Goal: Task Accomplishment & Management: Manage account settings

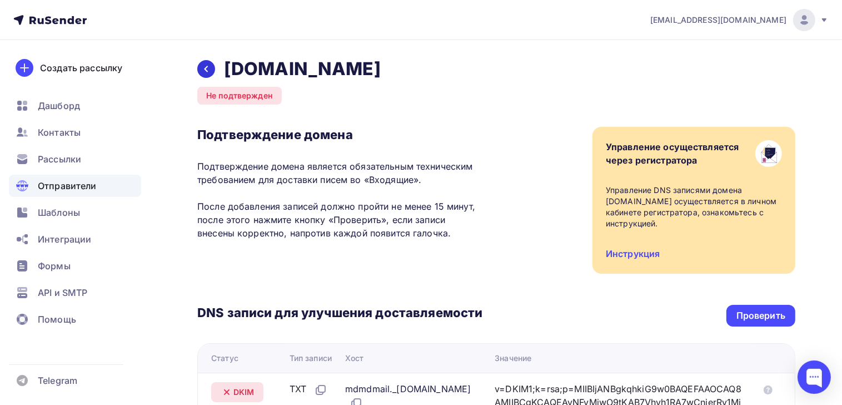
click at [203, 66] on icon at bounding box center [206, 68] width 9 height 9
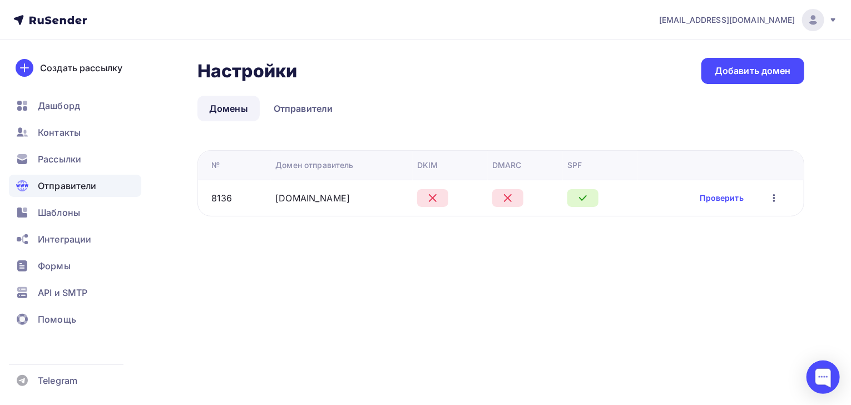
click at [773, 197] on icon "button" at bounding box center [774, 198] width 2 height 8
click at [725, 195] on link "Проверить" at bounding box center [721, 197] width 43 height 11
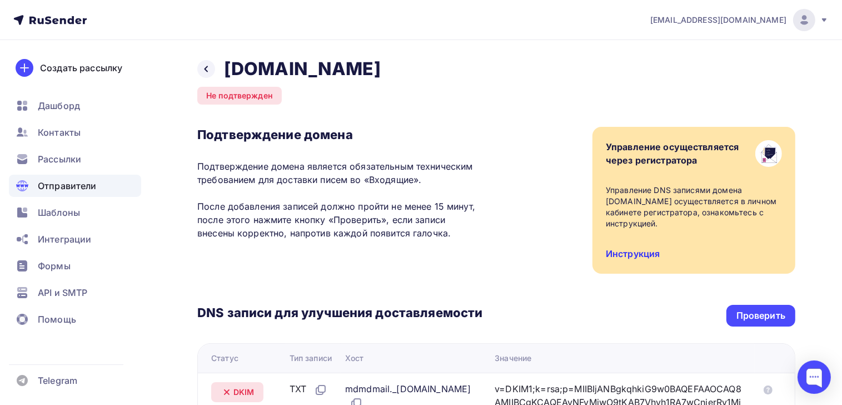
click at [620, 256] on link "Инструкция" at bounding box center [633, 253] width 54 height 11
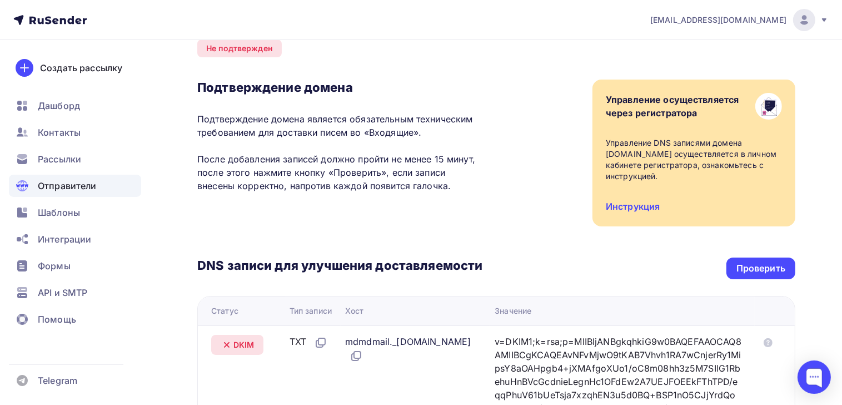
scroll to position [37, 0]
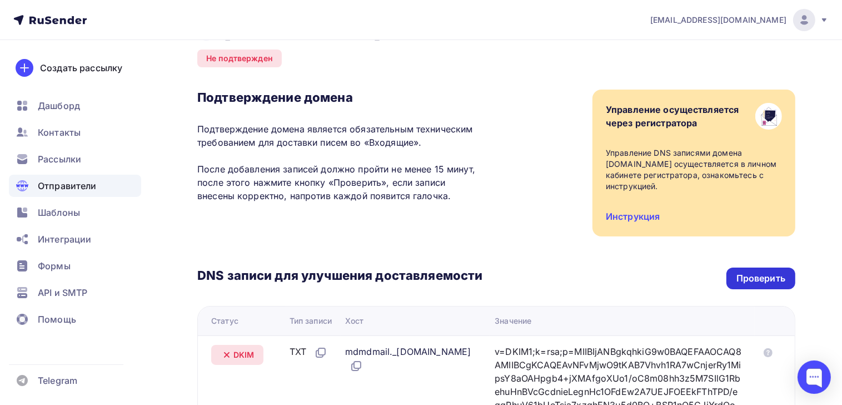
click at [748, 281] on div "Проверить" at bounding box center [761, 278] width 49 height 13
click at [59, 184] on span "Отправители" at bounding box center [67, 185] width 59 height 13
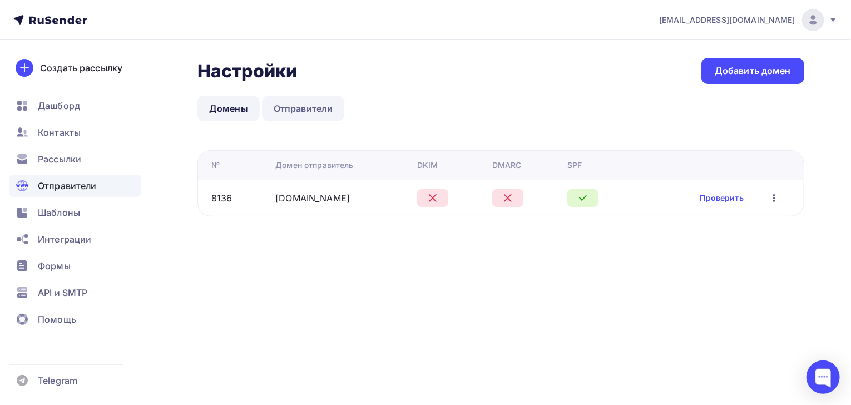
click at [304, 112] on link "Отправители" at bounding box center [303, 109] width 83 height 26
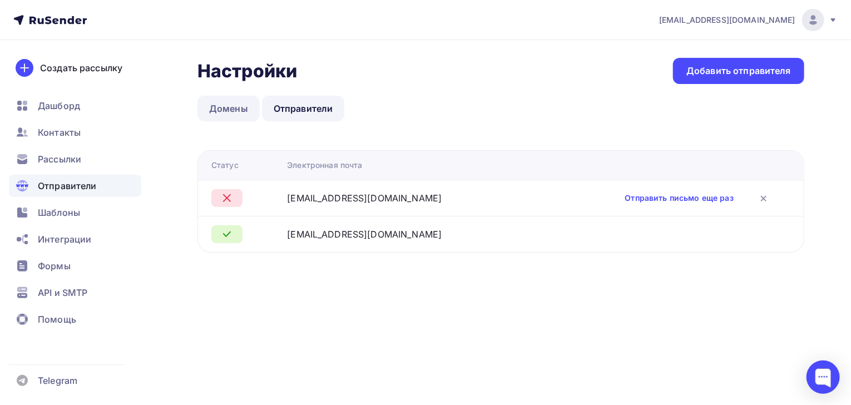
click at [221, 106] on link "Домены" at bounding box center [228, 109] width 62 height 26
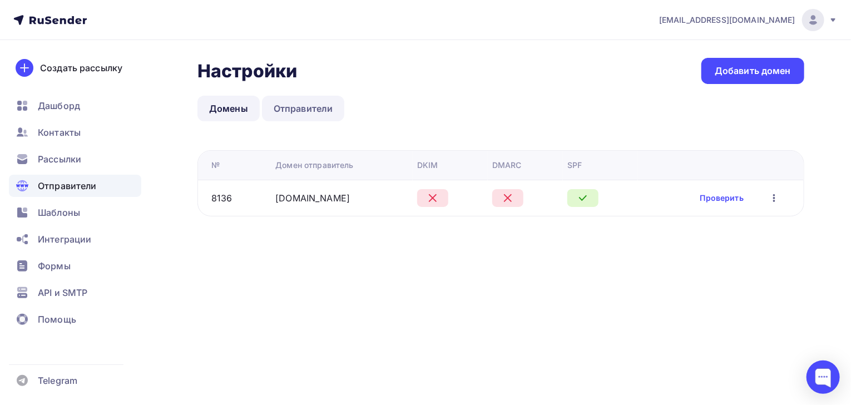
click at [310, 116] on link "Отправители" at bounding box center [303, 109] width 83 height 26
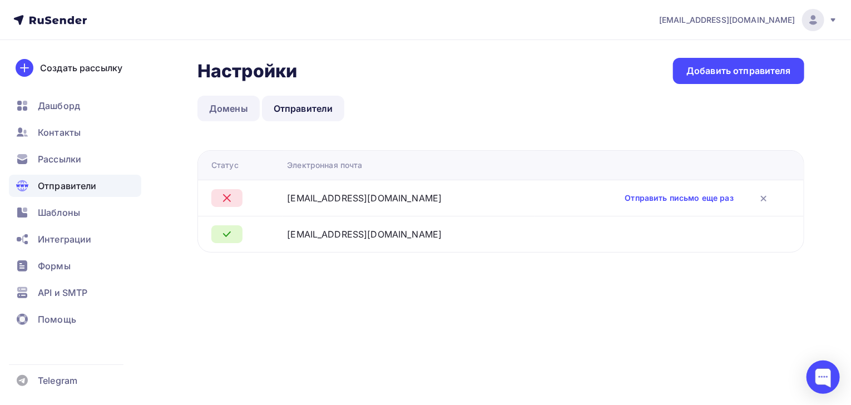
click at [228, 105] on link "Домены" at bounding box center [228, 109] width 62 height 26
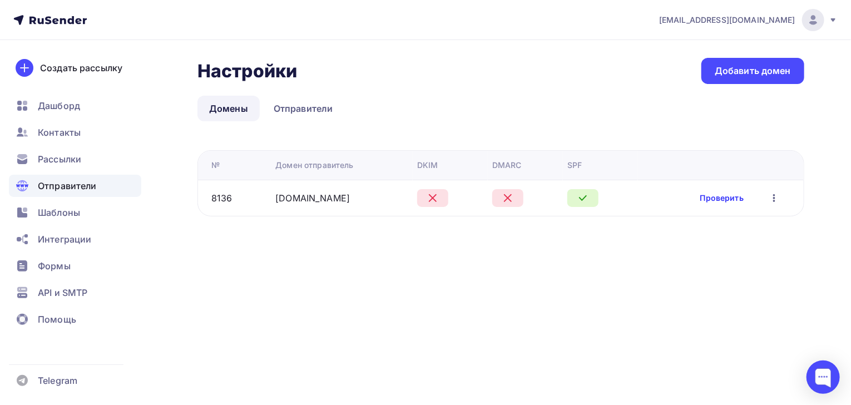
click at [728, 197] on link "Проверить" at bounding box center [721, 197] width 43 height 11
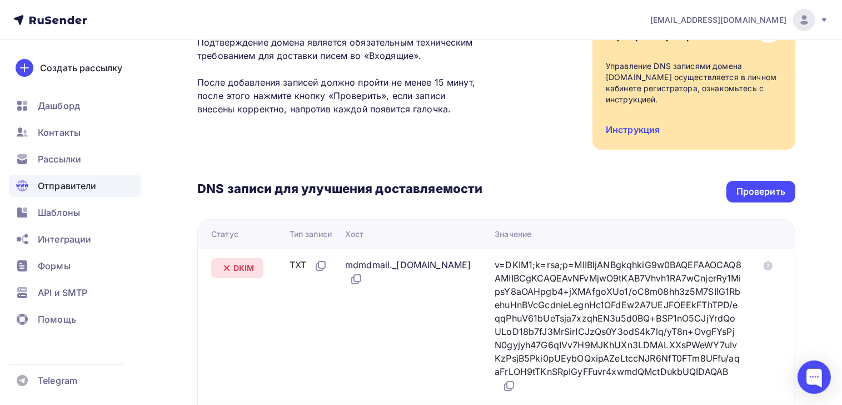
scroll to position [101, 0]
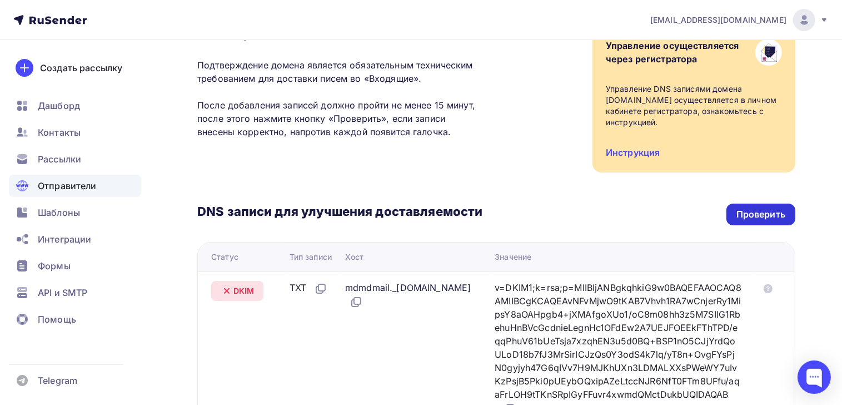
click at [753, 217] on div "Проверить" at bounding box center [761, 214] width 49 height 13
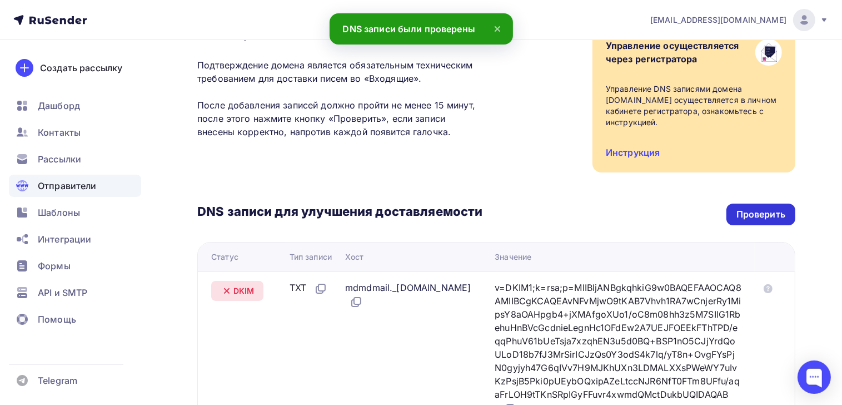
click at [741, 213] on div "Проверить" at bounding box center [761, 214] width 49 height 13
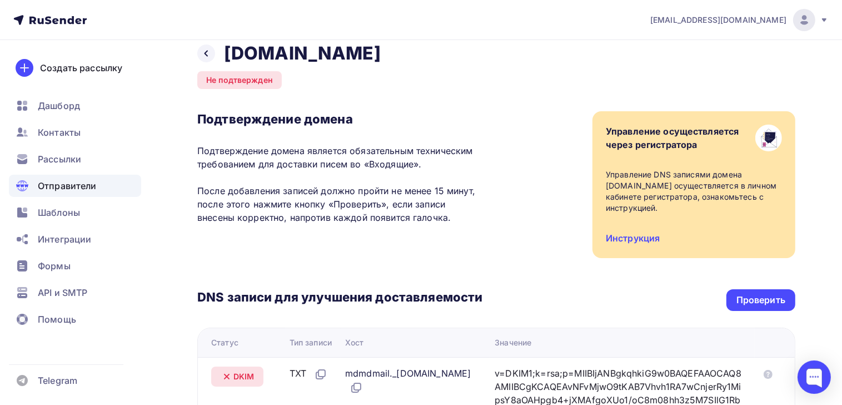
scroll to position [14, 0]
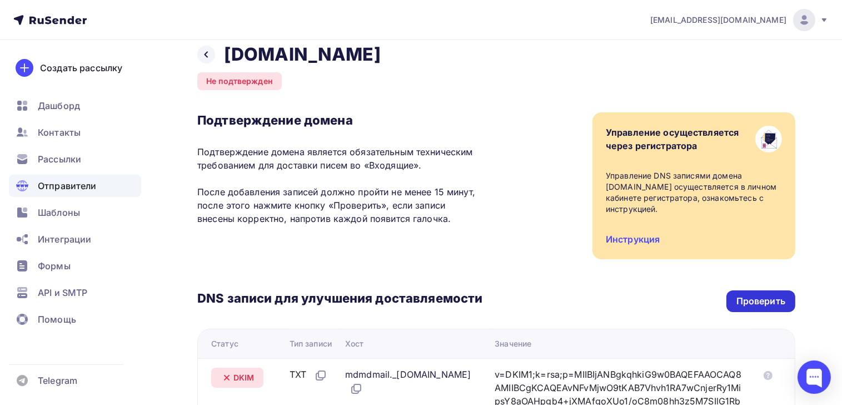
click at [741, 304] on div "Проверить" at bounding box center [761, 301] width 49 height 13
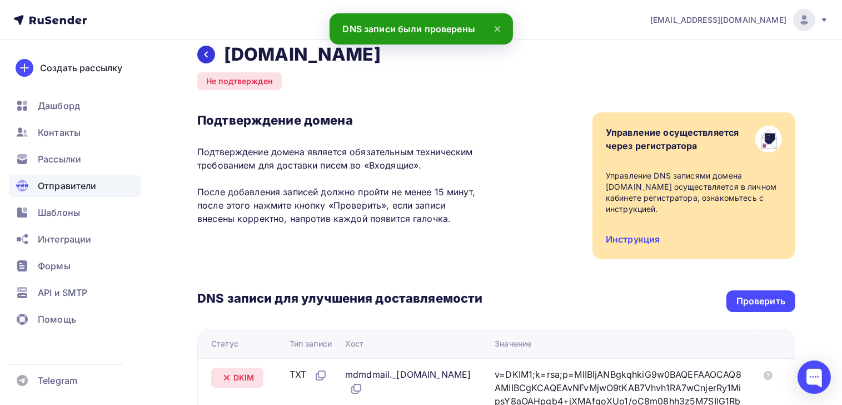
click at [207, 58] on icon at bounding box center [206, 54] width 9 height 9
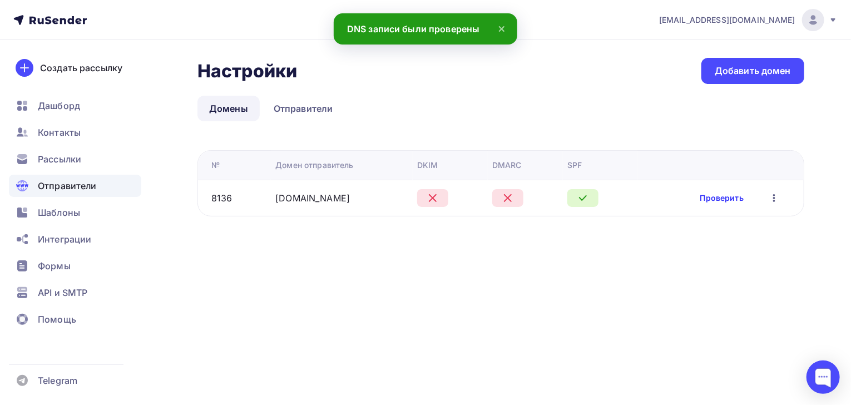
click at [718, 200] on link "Проверить" at bounding box center [721, 197] width 43 height 11
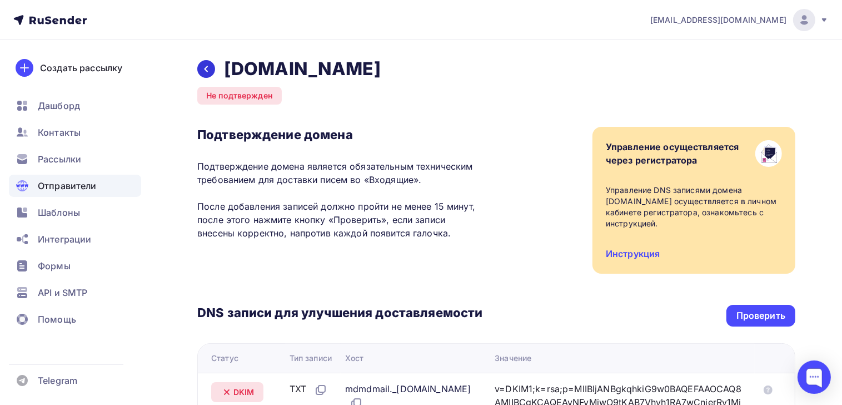
click at [211, 71] on div at bounding box center [206, 69] width 18 height 18
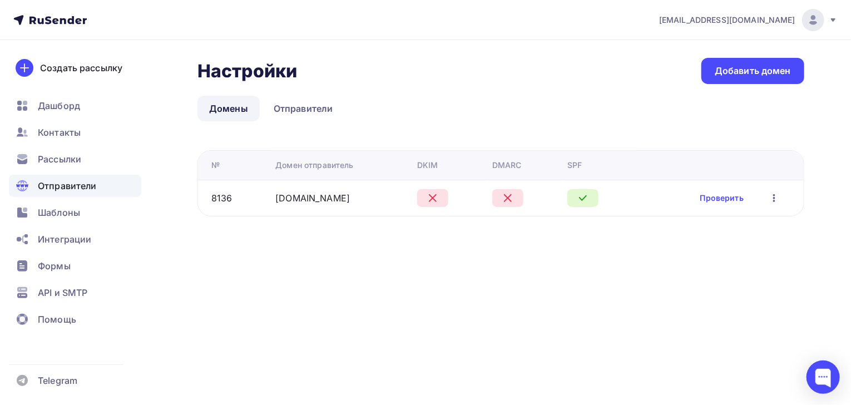
click at [773, 200] on icon "button" at bounding box center [773, 197] width 13 height 13
click at [691, 250] on div "Удалить" at bounding box center [717, 248] width 107 height 13
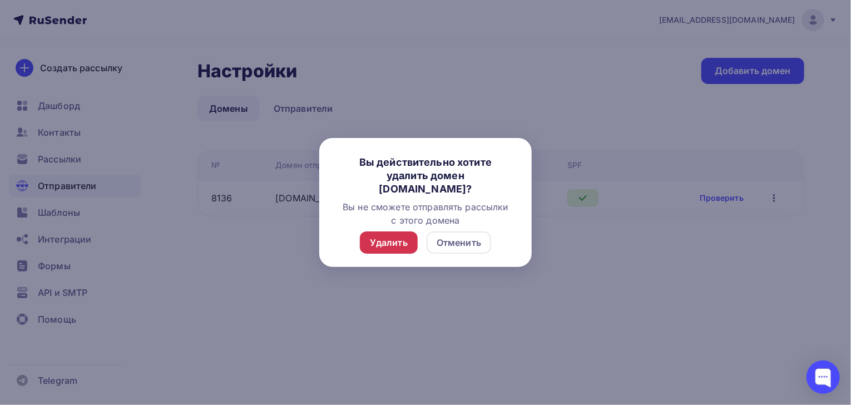
click at [398, 244] on div "Удалить" at bounding box center [389, 242] width 38 height 13
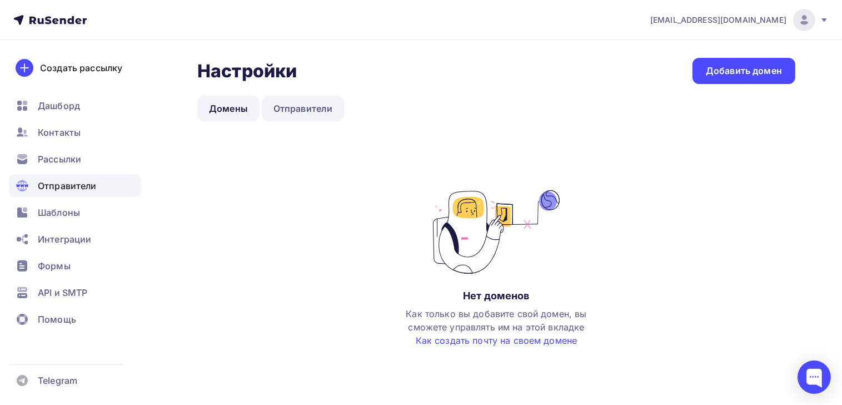
click at [304, 111] on link "Отправители" at bounding box center [303, 109] width 83 height 26
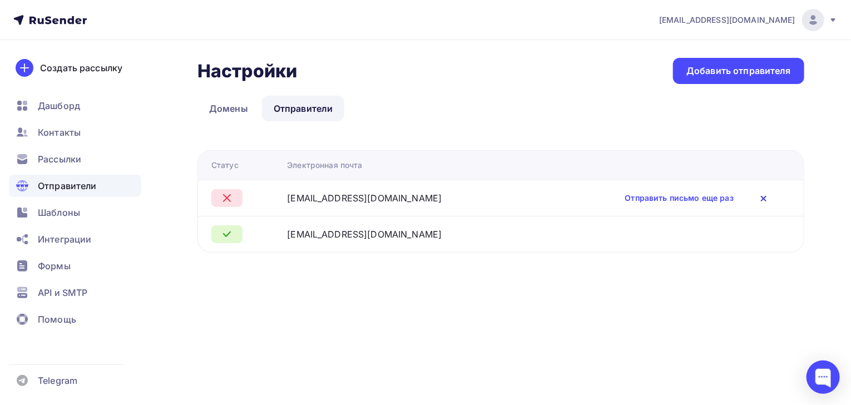
click at [761, 199] on icon at bounding box center [763, 198] width 4 height 4
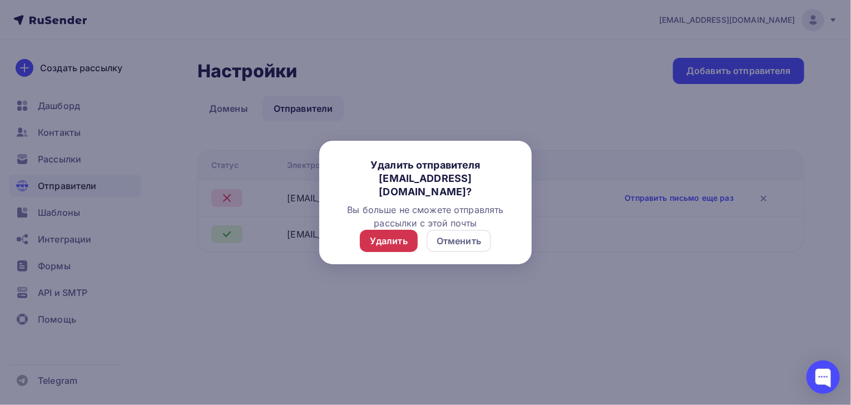
click at [393, 239] on div "Удалить" at bounding box center [389, 240] width 38 height 13
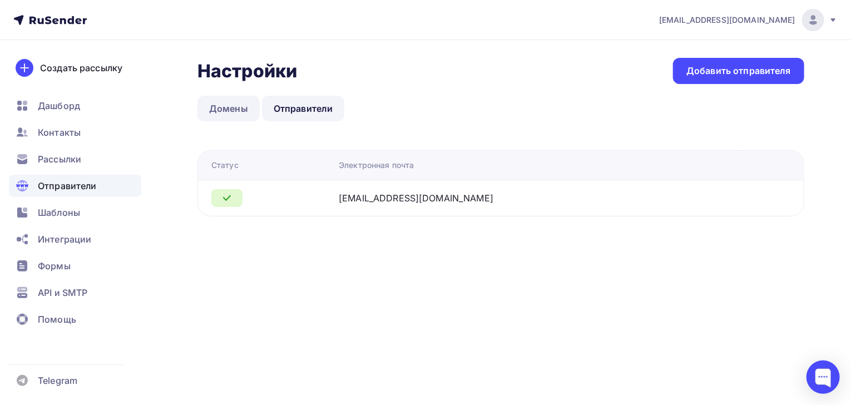
click at [227, 117] on link "Домены" at bounding box center [228, 109] width 62 height 26
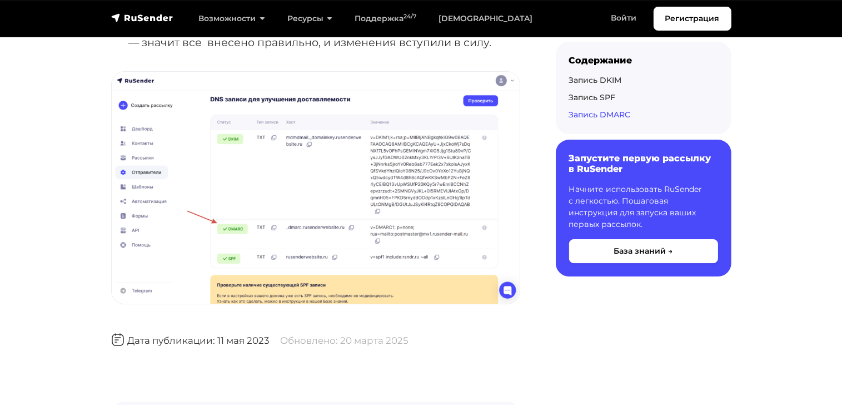
scroll to position [3638, 0]
